Goal: Check status

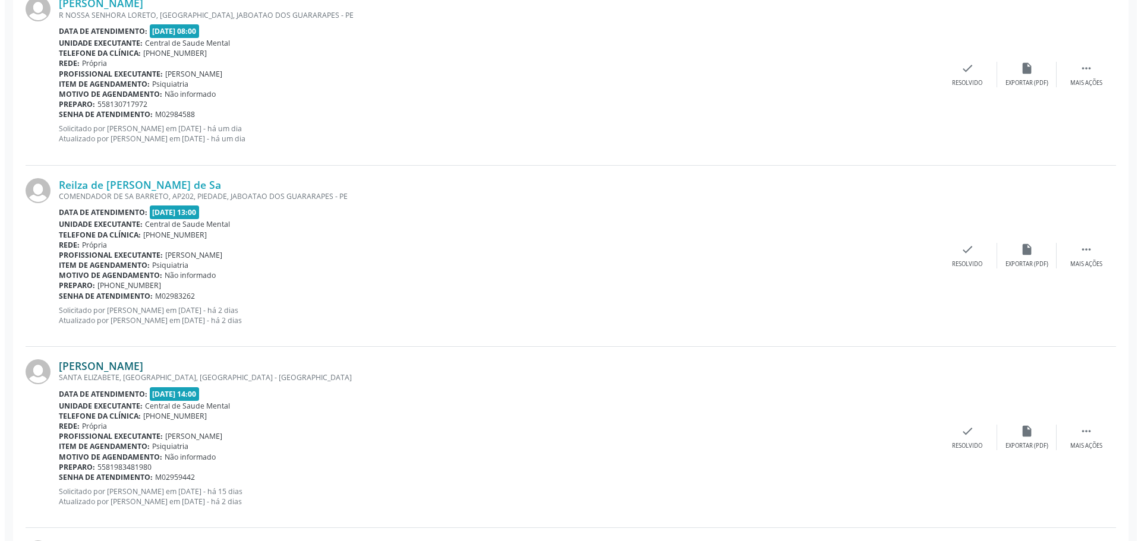
scroll to position [1367, 0]
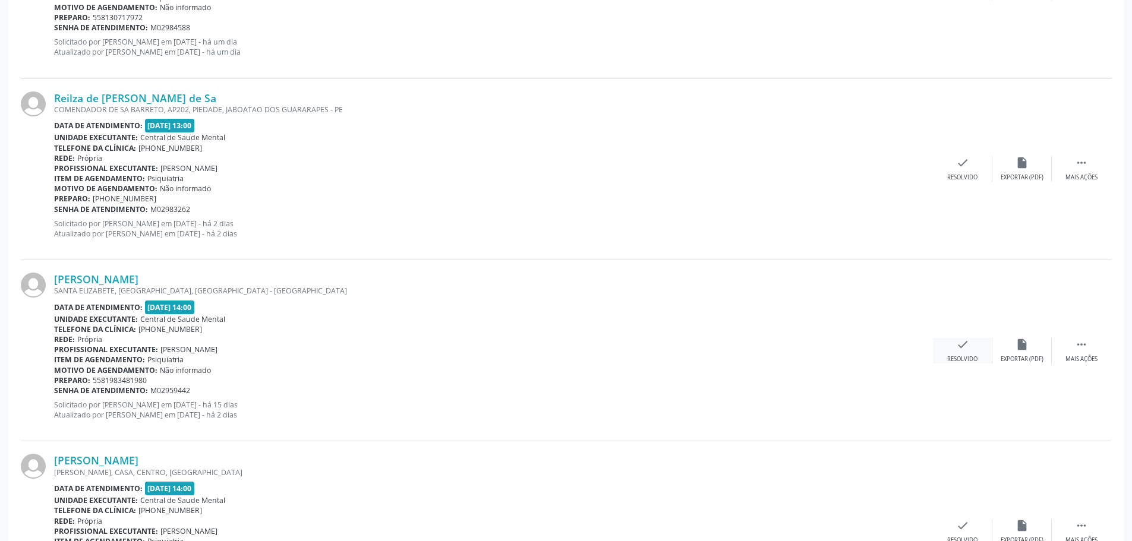
click at [959, 352] on div "check Resolvido" at bounding box center [962, 351] width 59 height 26
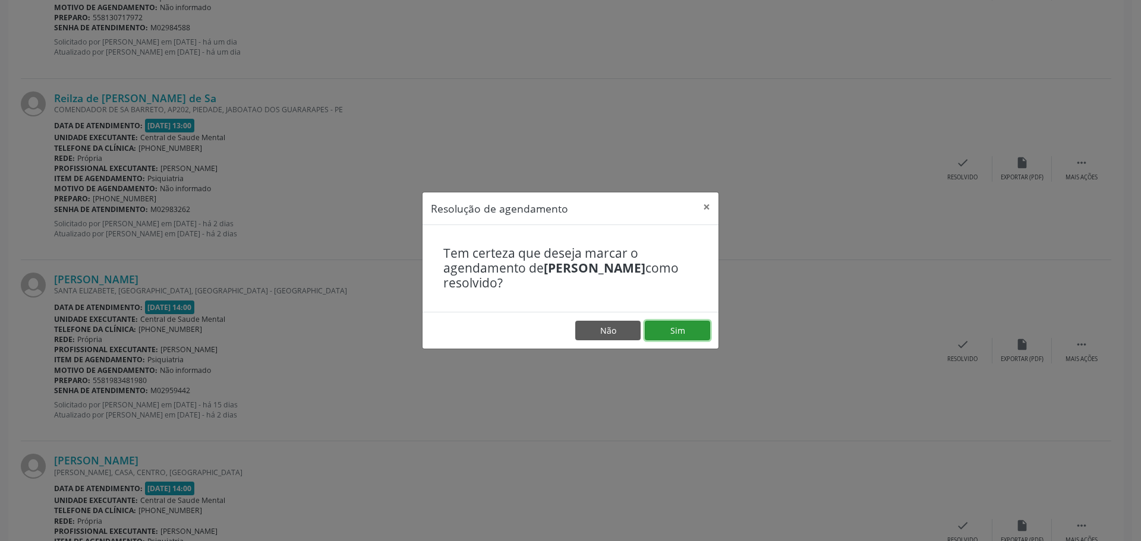
click at [659, 333] on button "Sim" at bounding box center [677, 331] width 65 height 20
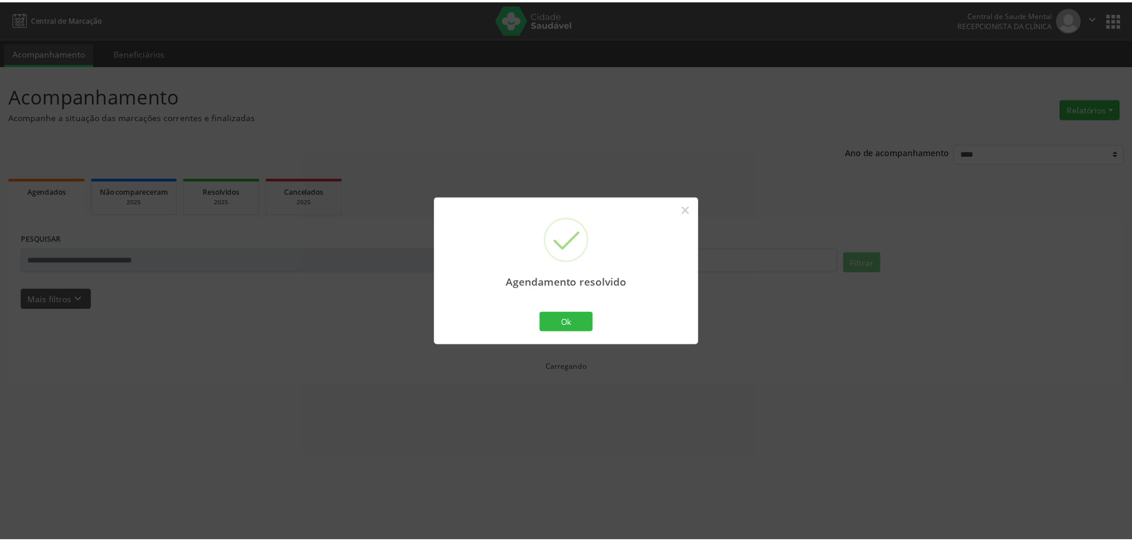
scroll to position [0, 0]
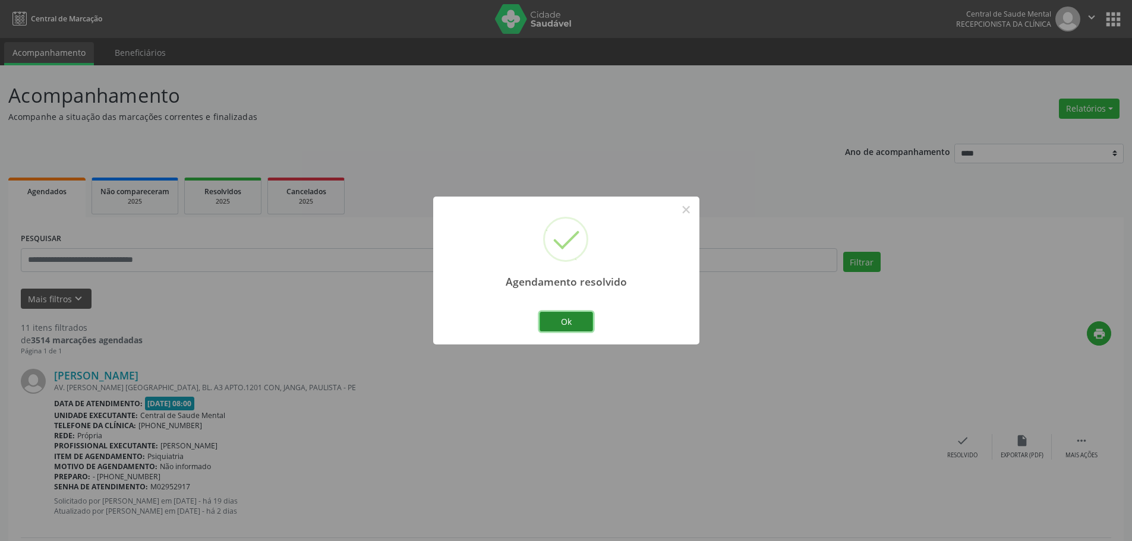
click at [576, 319] on button "Ok" at bounding box center [566, 322] width 53 height 20
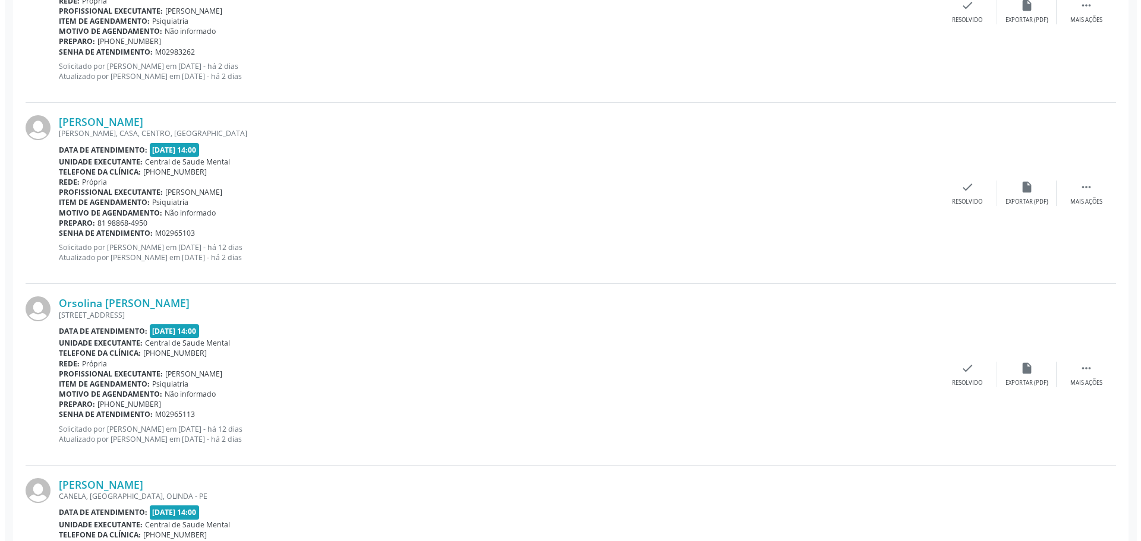
scroll to position [1545, 0]
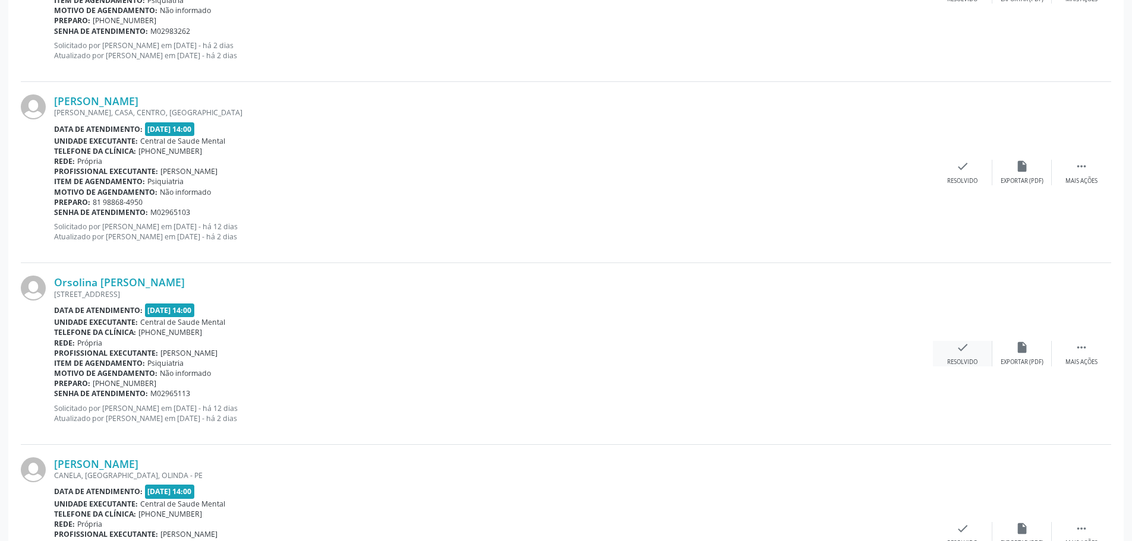
click at [970, 355] on div "check Resolvido" at bounding box center [962, 354] width 59 height 26
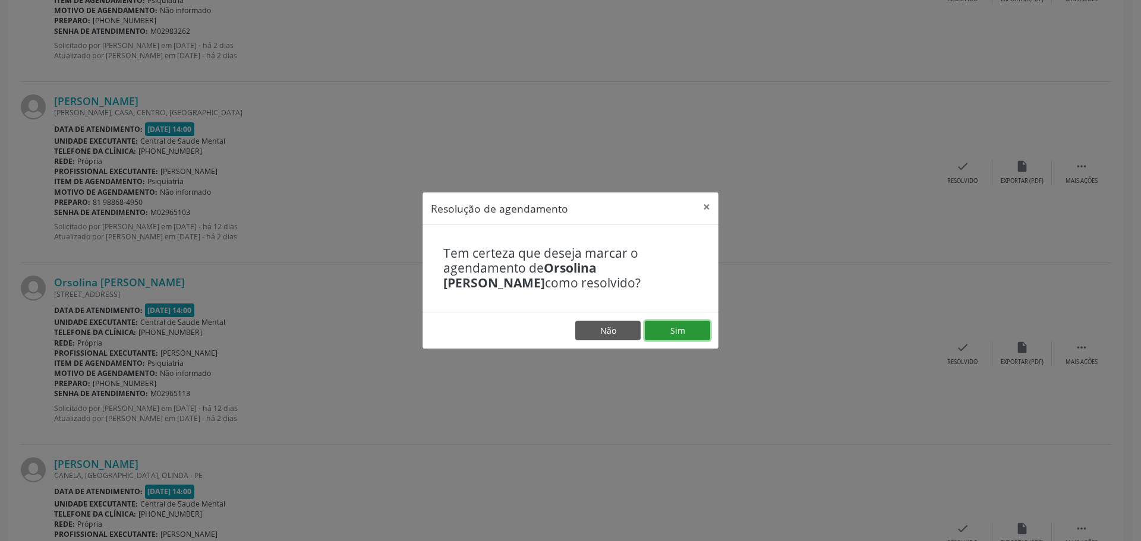
click at [668, 334] on button "Sim" at bounding box center [677, 331] width 65 height 20
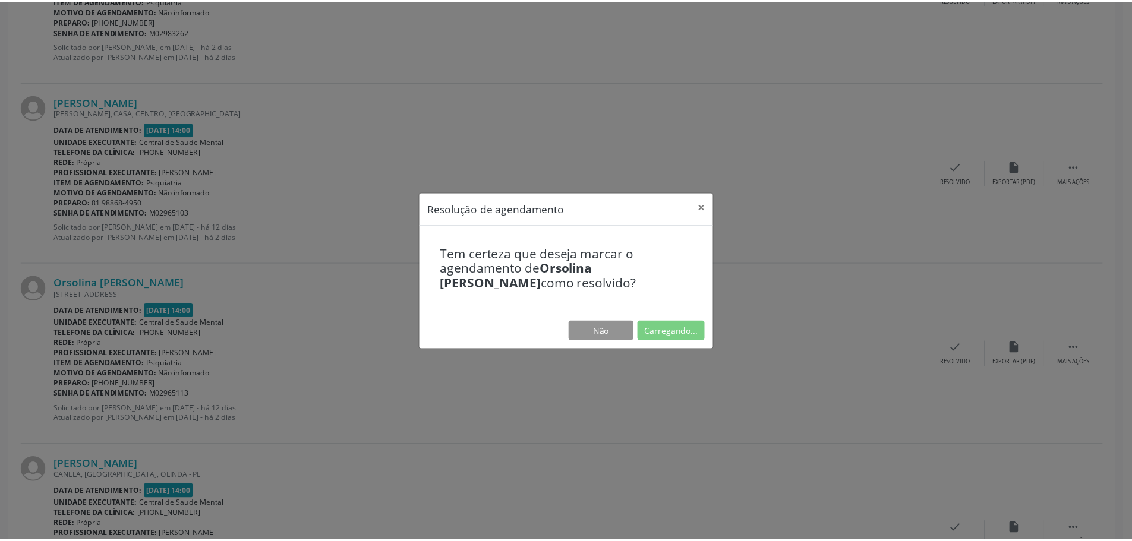
scroll to position [0, 0]
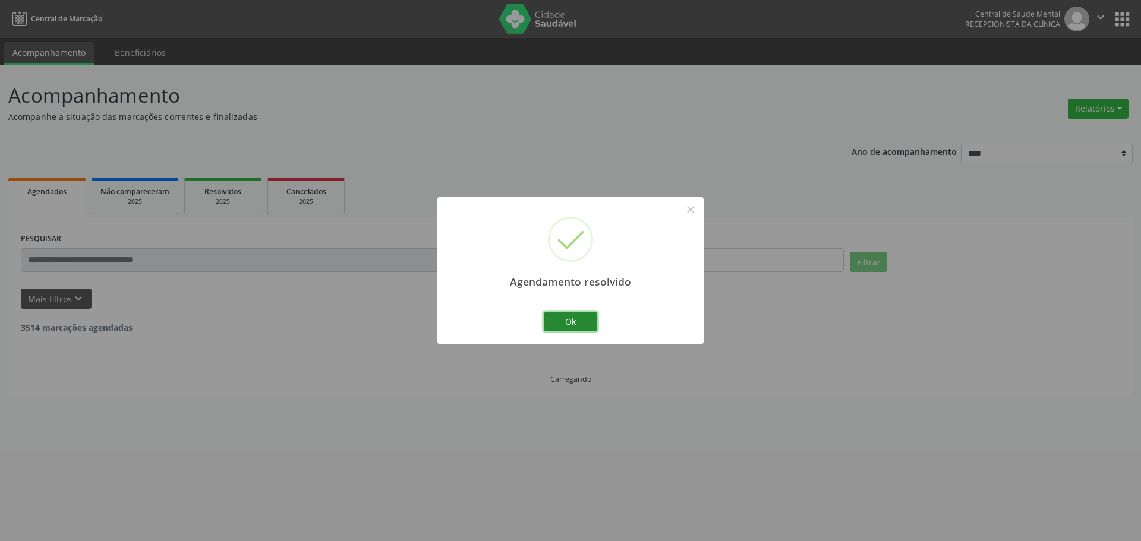
click at [570, 325] on button "Ok" at bounding box center [570, 322] width 53 height 20
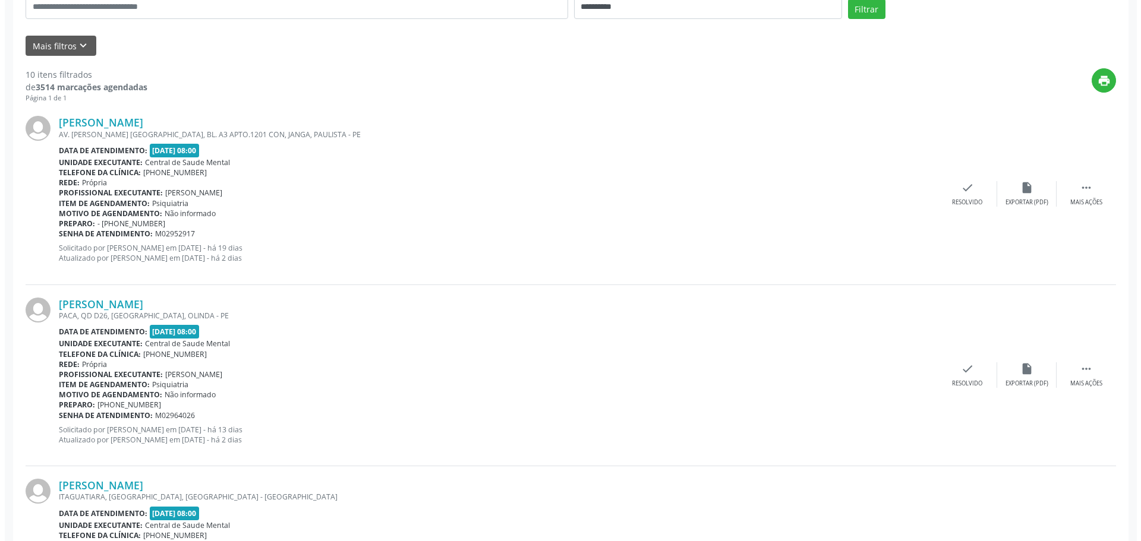
scroll to position [297, 0]
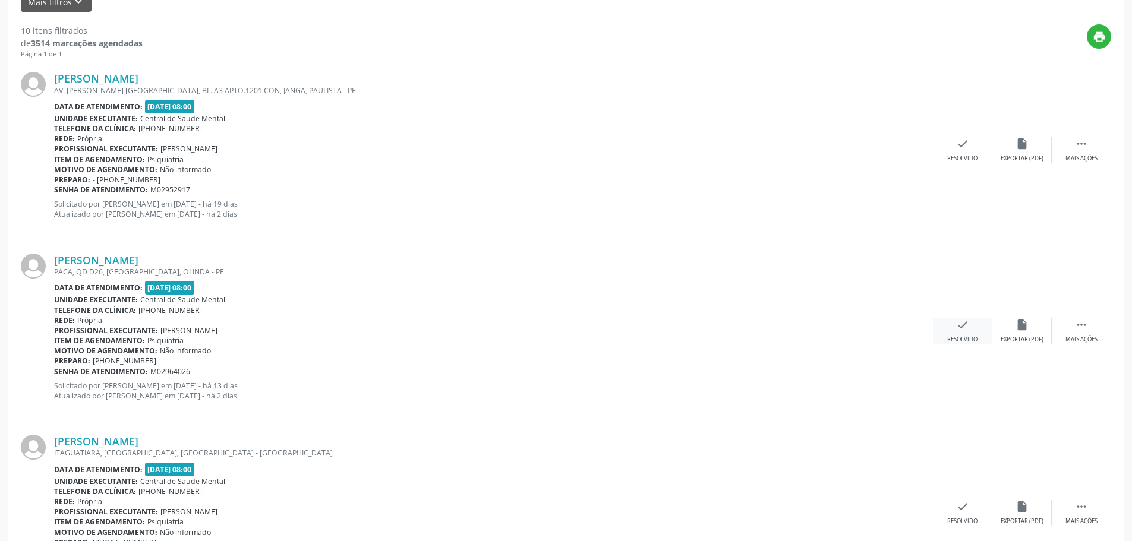
click at [957, 324] on icon "check" at bounding box center [962, 324] width 13 height 13
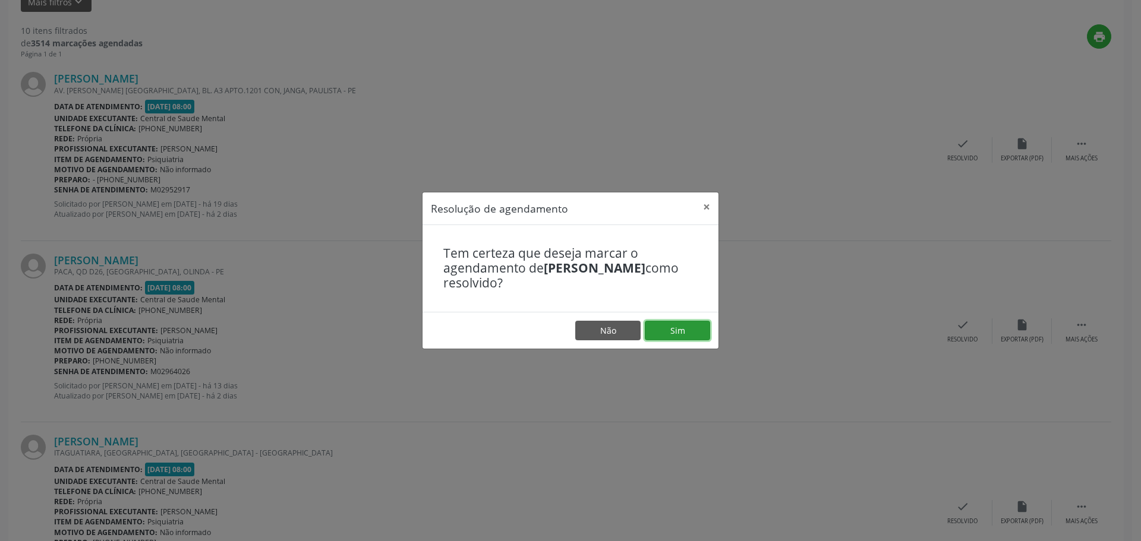
click at [673, 327] on button "Sim" at bounding box center [677, 331] width 65 height 20
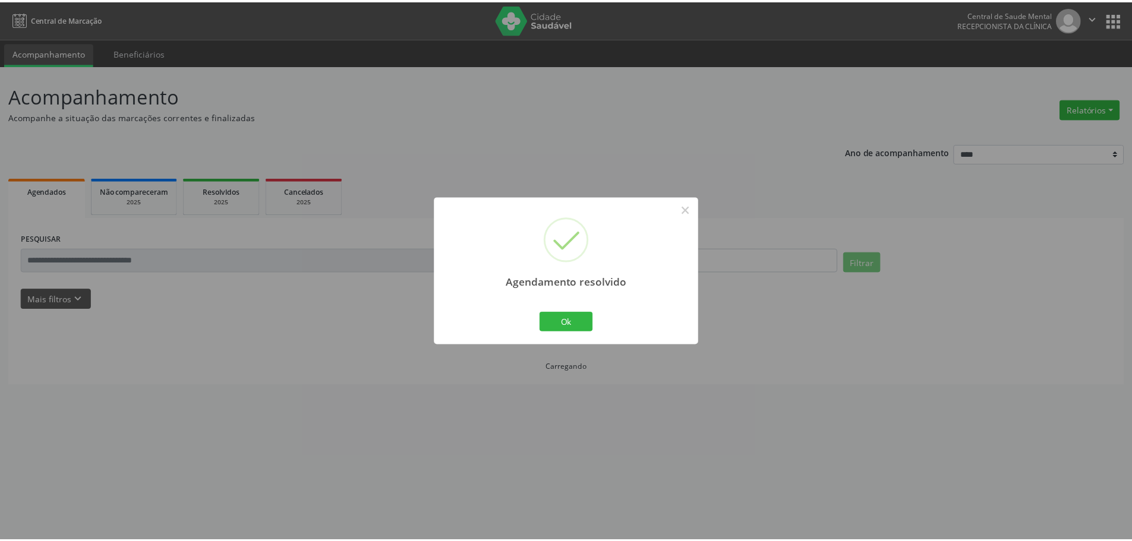
scroll to position [0, 0]
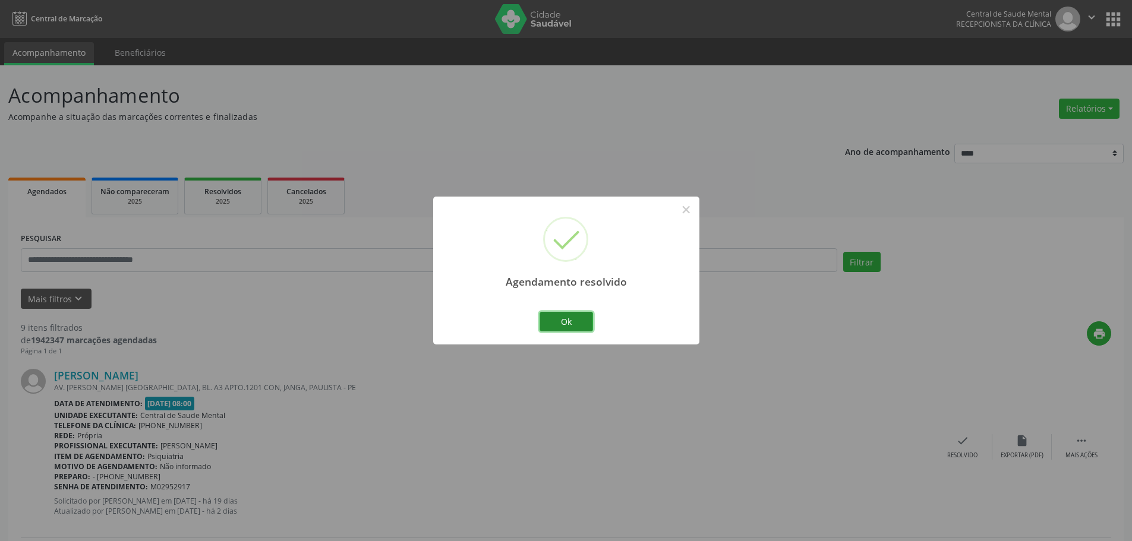
click at [559, 322] on button "Ok" at bounding box center [566, 322] width 53 height 20
